Goal: Browse casually

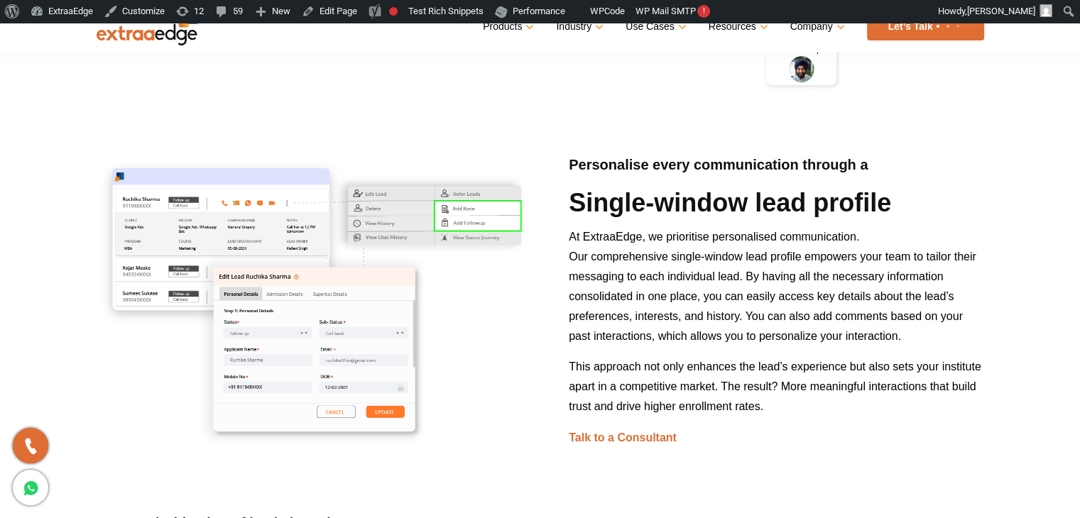
click at [704, 170] on h4 "Personalise every communication through a" at bounding box center [776, 171] width 415 height 30
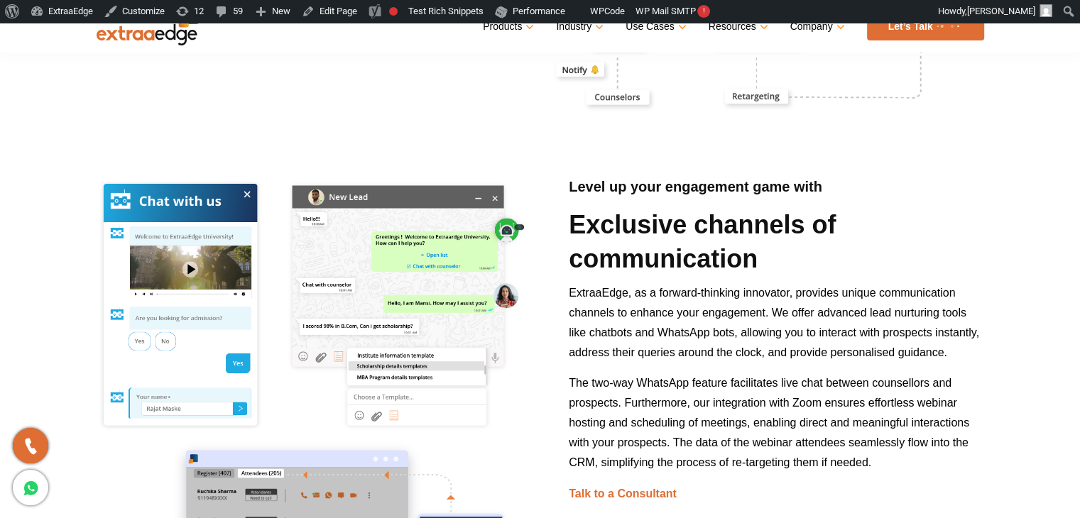
scroll to position [3761, 0]
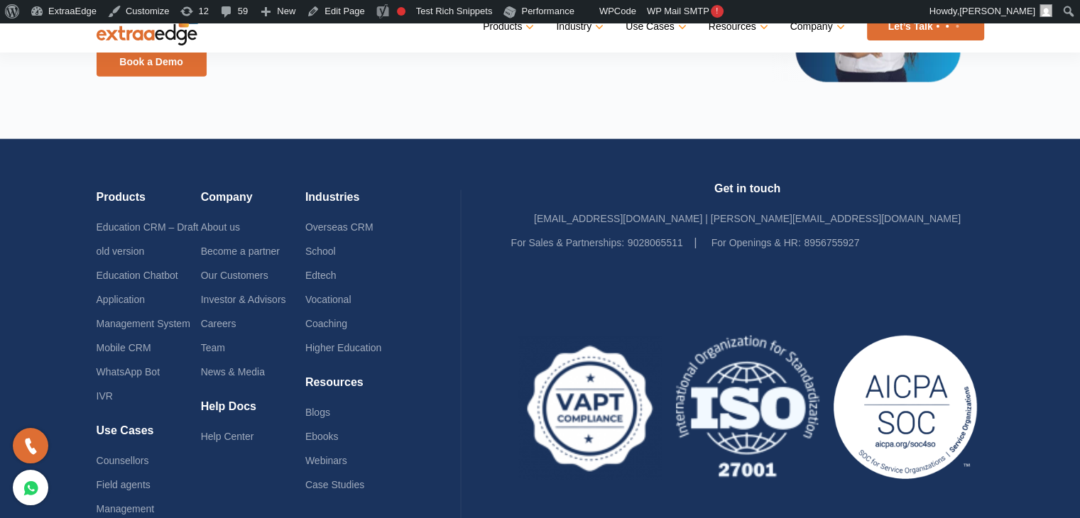
scroll to position [3528, 0]
